Goal: Complete application form

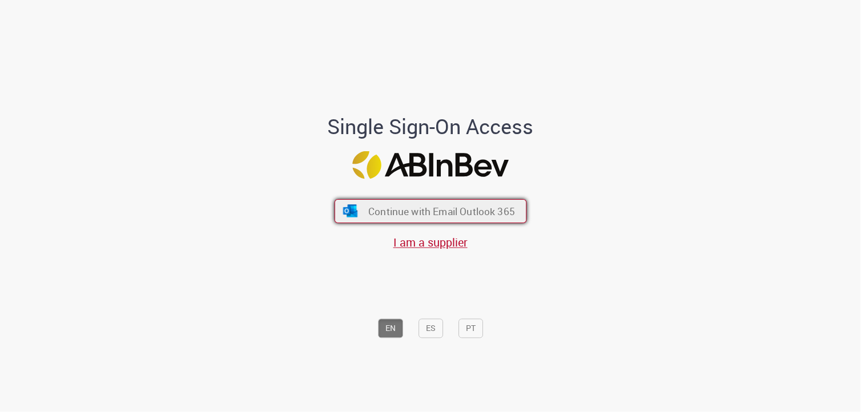
click at [363, 212] on button "Continue with Email Outlook 365" at bounding box center [431, 211] width 192 height 24
click at [385, 218] on button "Continue with Email Outlook 365" at bounding box center [431, 211] width 192 height 24
